Goal: Task Accomplishment & Management: Complete application form

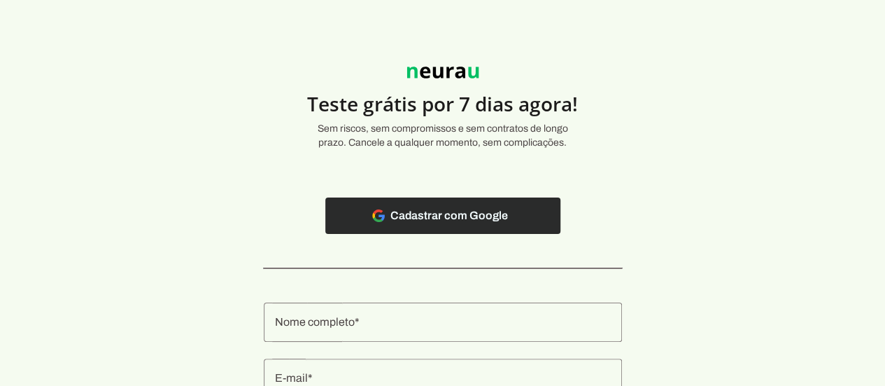
click at [480, 220] on span at bounding box center [442, 216] width 235 height 34
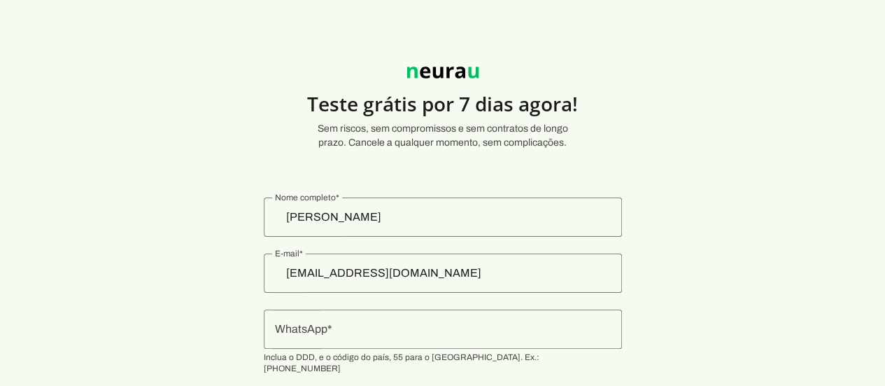
scroll to position [71, 0]
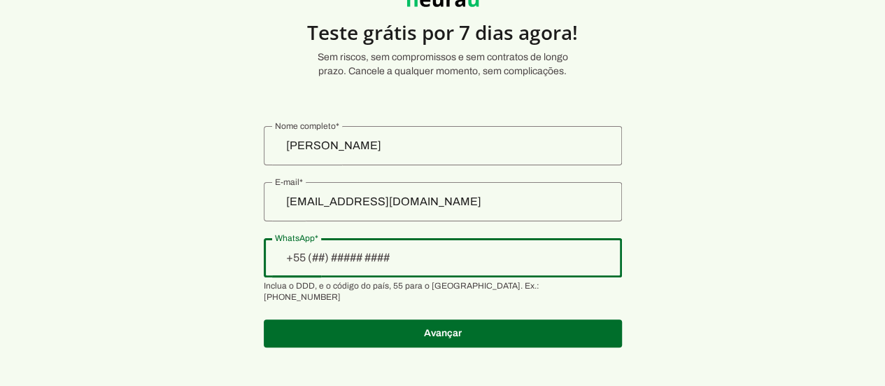
click at [344, 267] on div at bounding box center [443, 257] width 358 height 39
click at [316, 258] on input "+84-99-4305-569" at bounding box center [443, 257] width 336 height 17
click at [318, 258] on input "+84-99-4305-569" at bounding box center [443, 257] width 336 height 17
click at [416, 252] on input "+84-99-4305-569" at bounding box center [443, 257] width 336 height 17
type input "+8__-______-___"
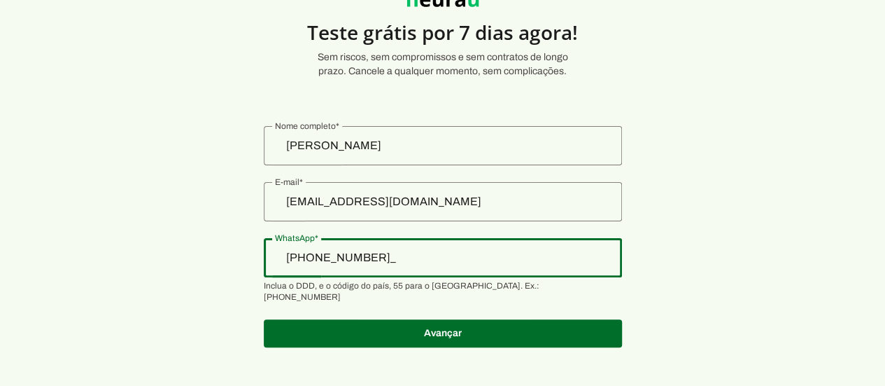
type input "+55 (84) 9943-0556"
click at [420, 257] on input "+55 (84) 9943-0556" at bounding box center [443, 257] width 336 height 17
click at [426, 258] on input "+55 (84) 9943-0556" at bounding box center [443, 257] width 336 height 17
click at [419, 261] on input "+55 (84) 9943-0556" at bounding box center [443, 257] width 336 height 17
click at [436, 283] on span "Inclua o DDD, e o código do país, 55 para o [GEOGRAPHIC_DATA]. Ex.: [PHONE_NUMB…" at bounding box center [437, 291] width 347 height 22
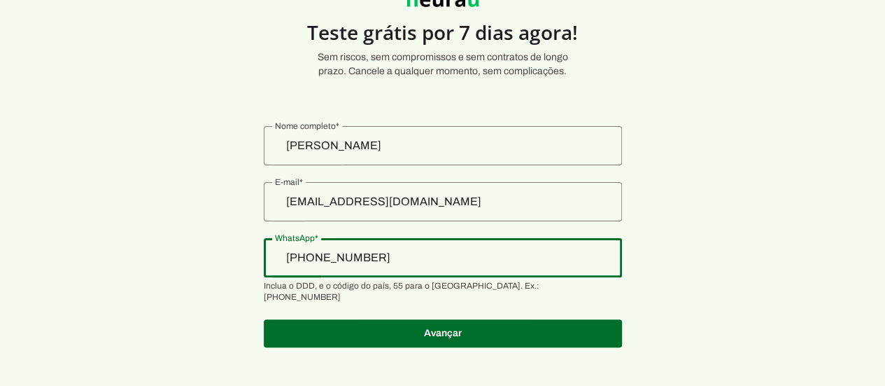
click at [430, 259] on input "+55 (84) 9943-0556" at bounding box center [443, 257] width 336 height 17
click at [422, 263] on input "+55 (84) 9943-0556" at bounding box center [443, 257] width 336 height 17
click at [362, 286] on span "Inclua o DDD, e o código do país, 55 para o [GEOGRAPHIC_DATA]. Ex.: [PHONE_NUMB…" at bounding box center [437, 291] width 347 height 22
